Goal: Transaction & Acquisition: Purchase product/service

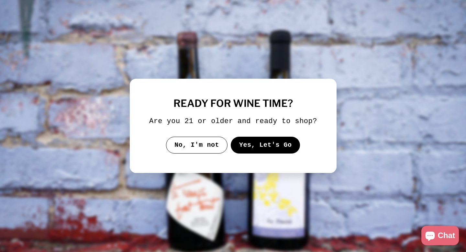
click at [281, 154] on button "Yes, Let's Go" at bounding box center [266, 145] width 70 height 17
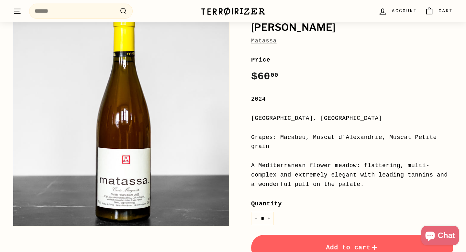
scroll to position [82, 0]
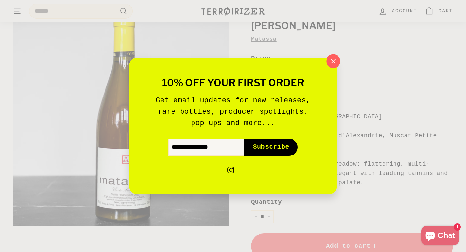
click at [330, 59] on icon "button" at bounding box center [334, 61] width 10 height 10
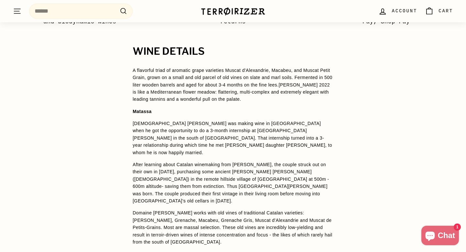
scroll to position [503, 0]
click at [268, 49] on h2 "WINE DETAILS" at bounding box center [233, 51] width 201 height 11
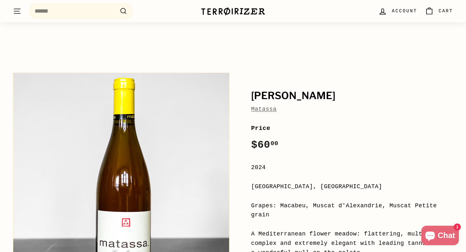
scroll to position [0, 0]
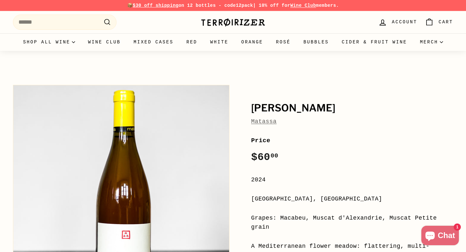
click at [222, 24] on img at bounding box center [233, 22] width 65 height 9
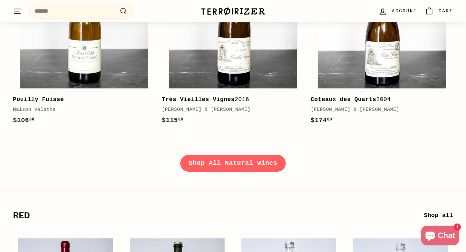
scroll to position [962, 0]
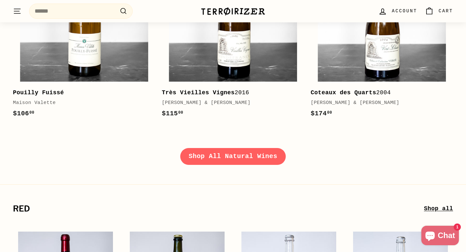
click at [270, 148] on link "Shop All Natural Wines" at bounding box center [233, 156] width 106 height 17
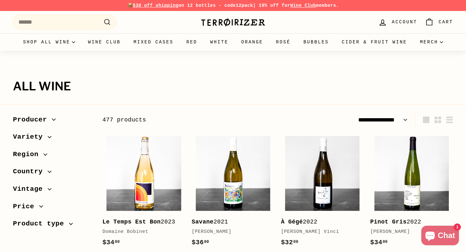
select select "**********"
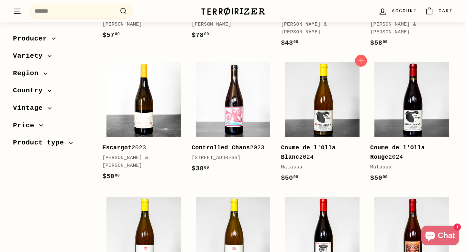
scroll to position [870, 0]
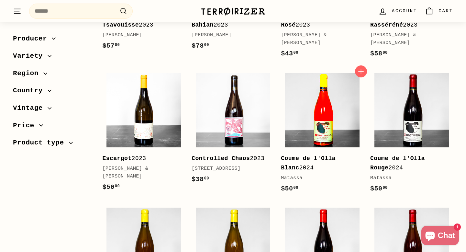
click at [303, 102] on img at bounding box center [322, 110] width 75 height 75
